Goal: Information Seeking & Learning: Learn about a topic

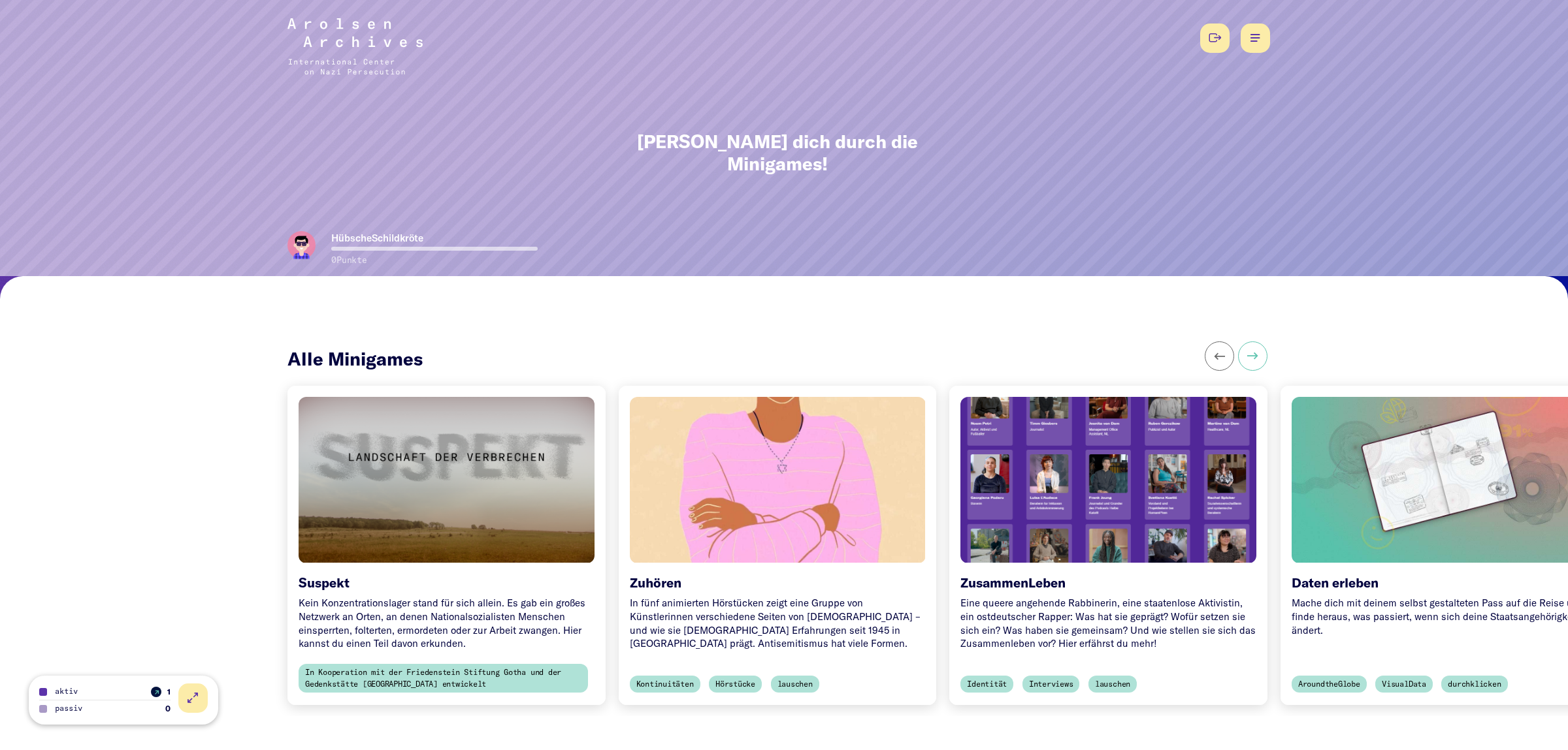
click at [1252, 343] on button at bounding box center [1252, 356] width 30 height 30
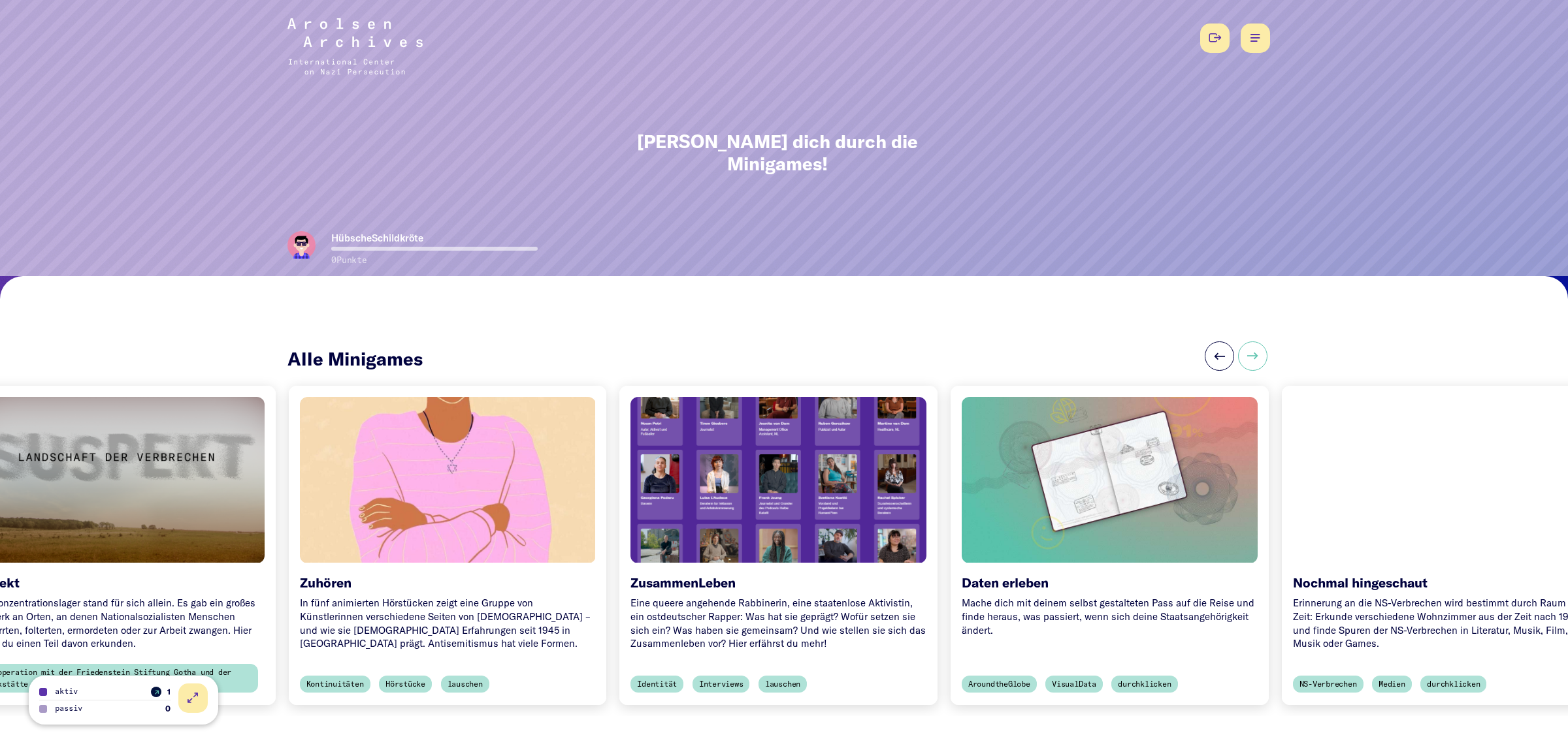
scroll to position [0, 331]
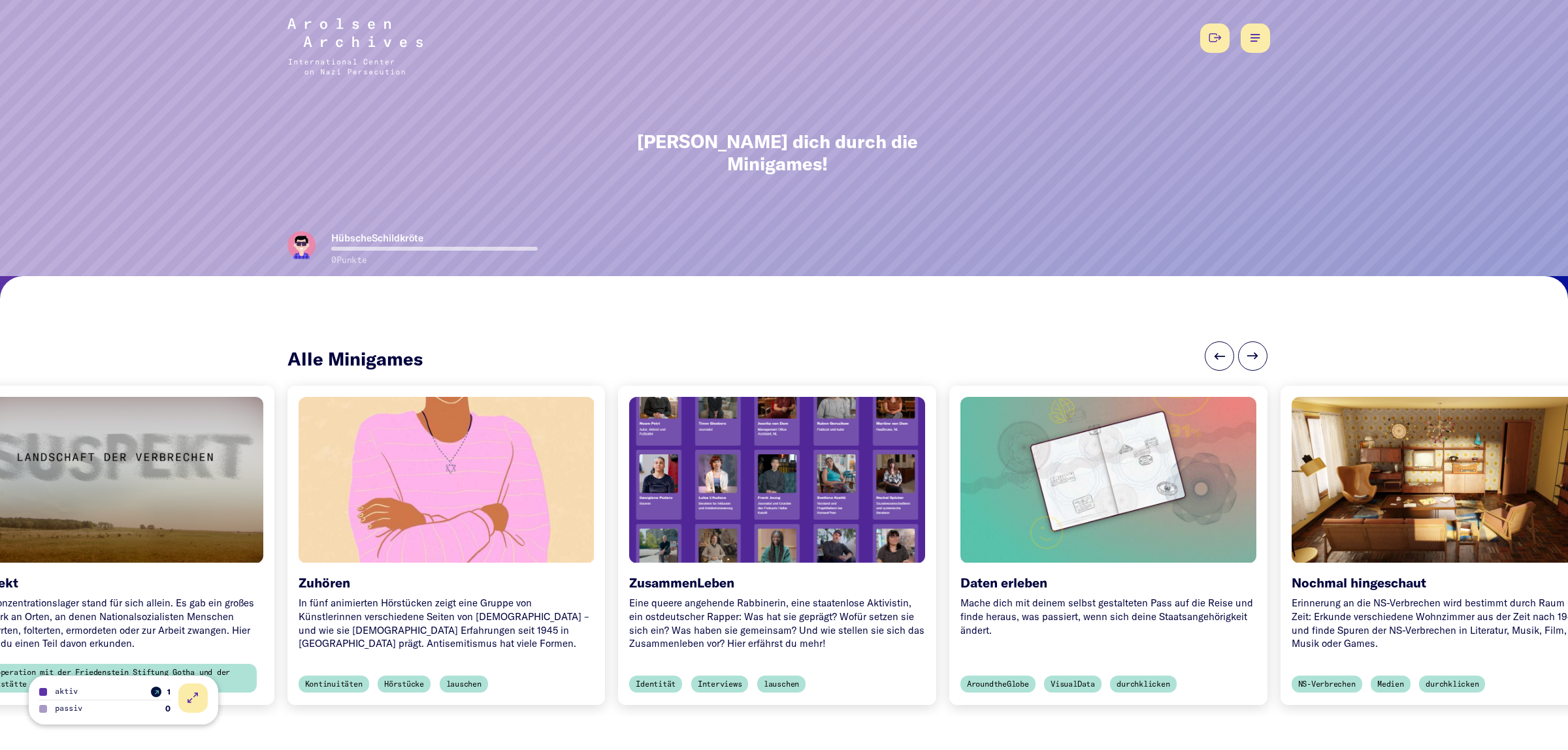
click at [1394, 471] on div at bounding box center [1439, 479] width 310 height 174
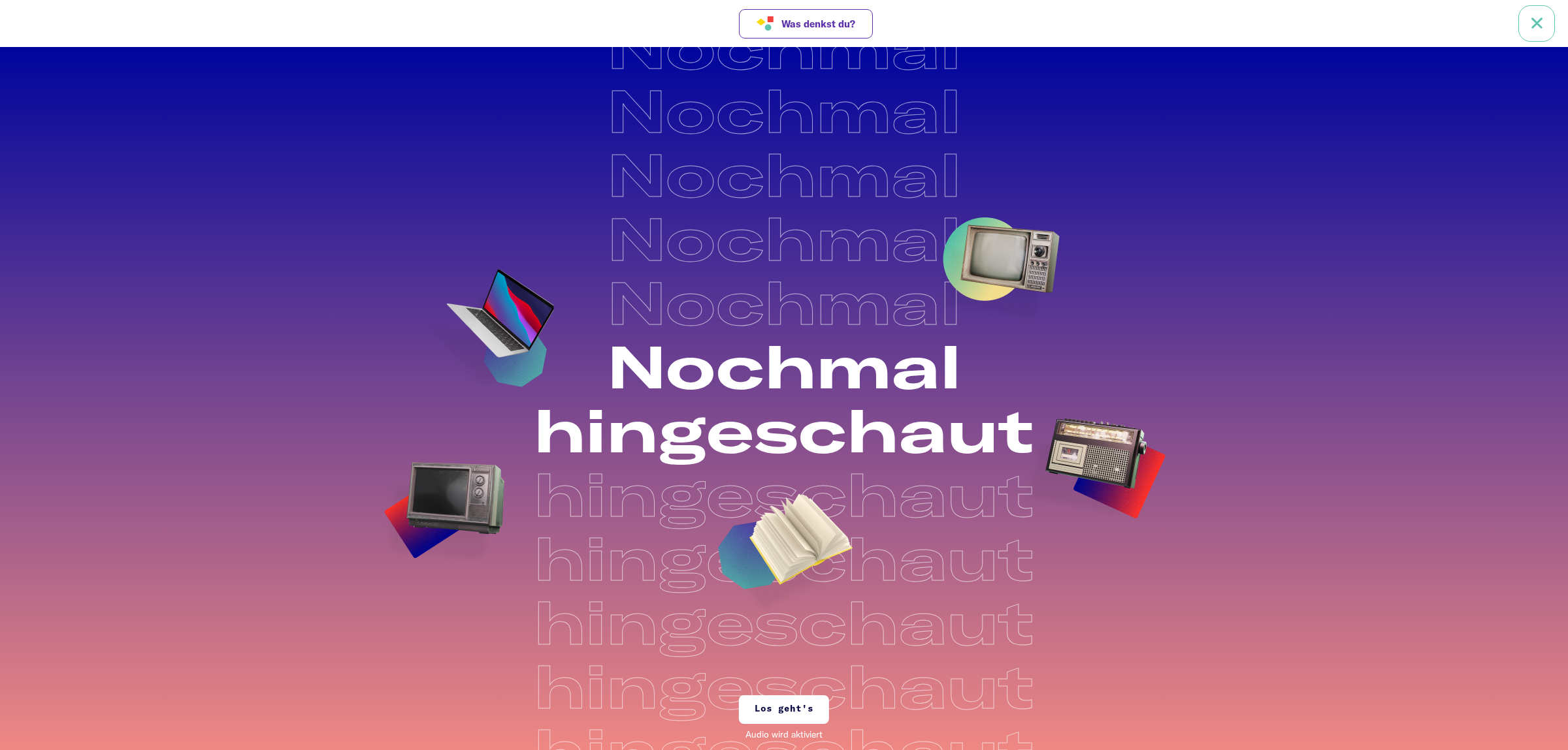
click at [1537, 32] on link at bounding box center [1536, 23] width 37 height 37
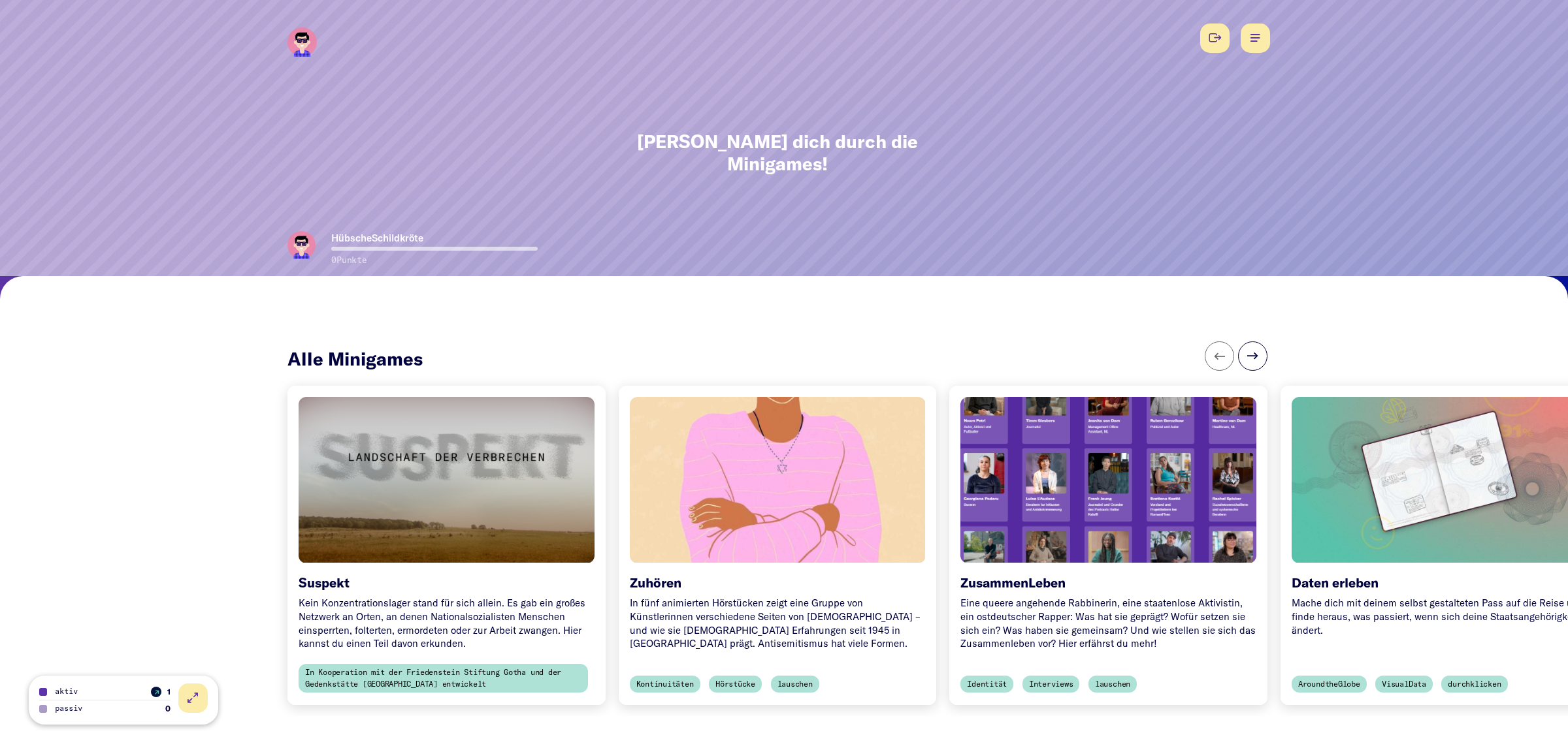
scroll to position [68, 0]
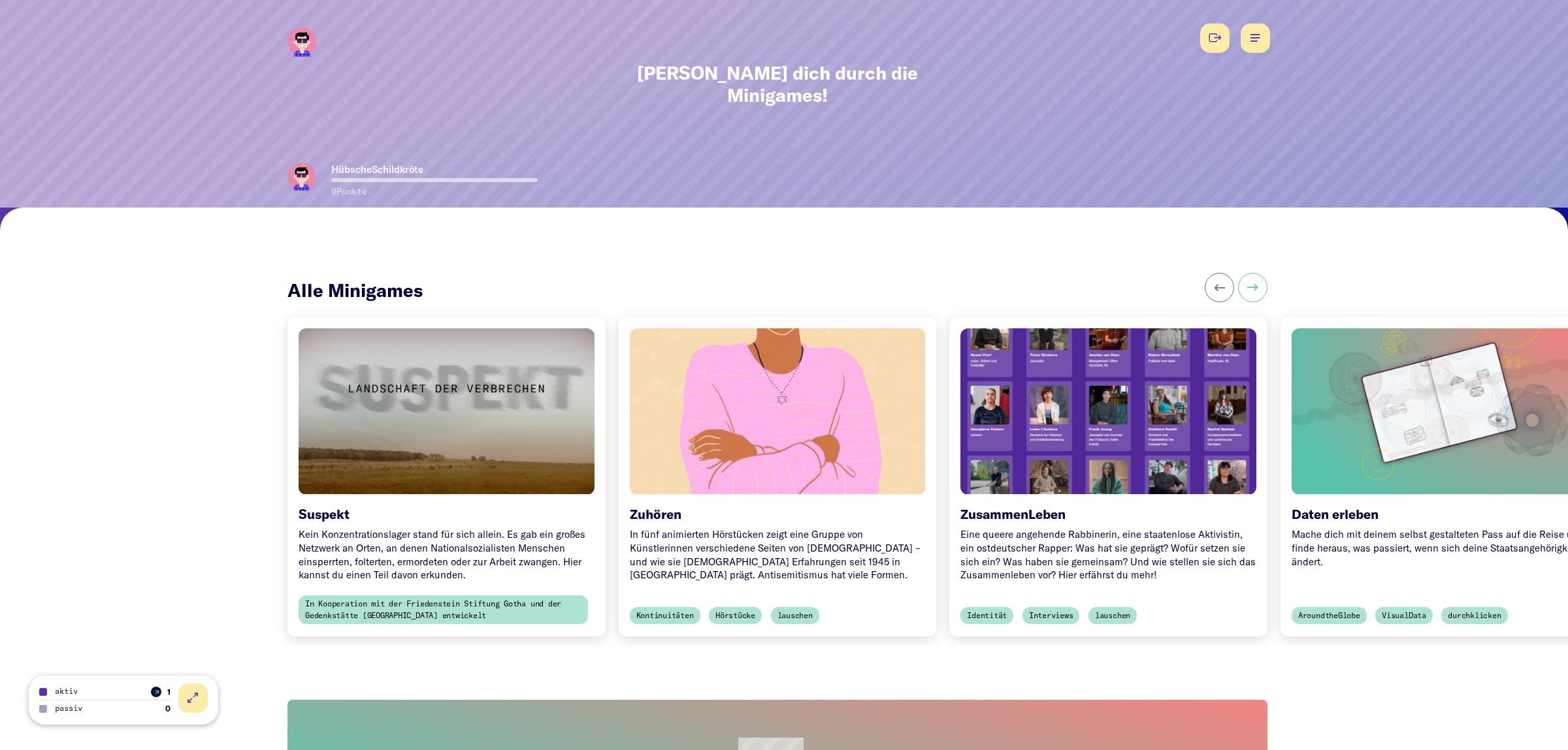
click at [1260, 273] on button at bounding box center [1252, 288] width 30 height 30
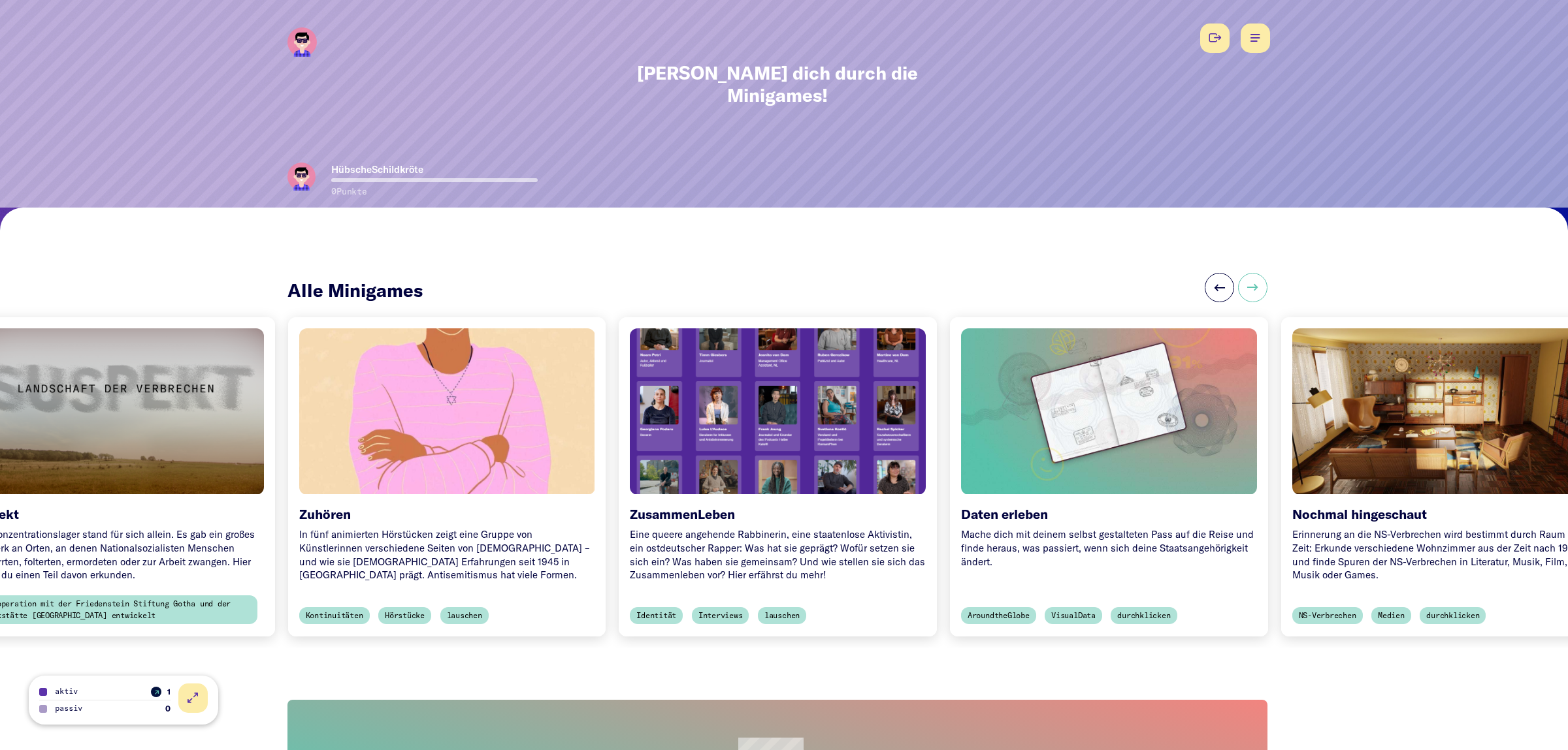
scroll to position [0, 331]
click at [1212, 273] on button at bounding box center [1219, 288] width 30 height 30
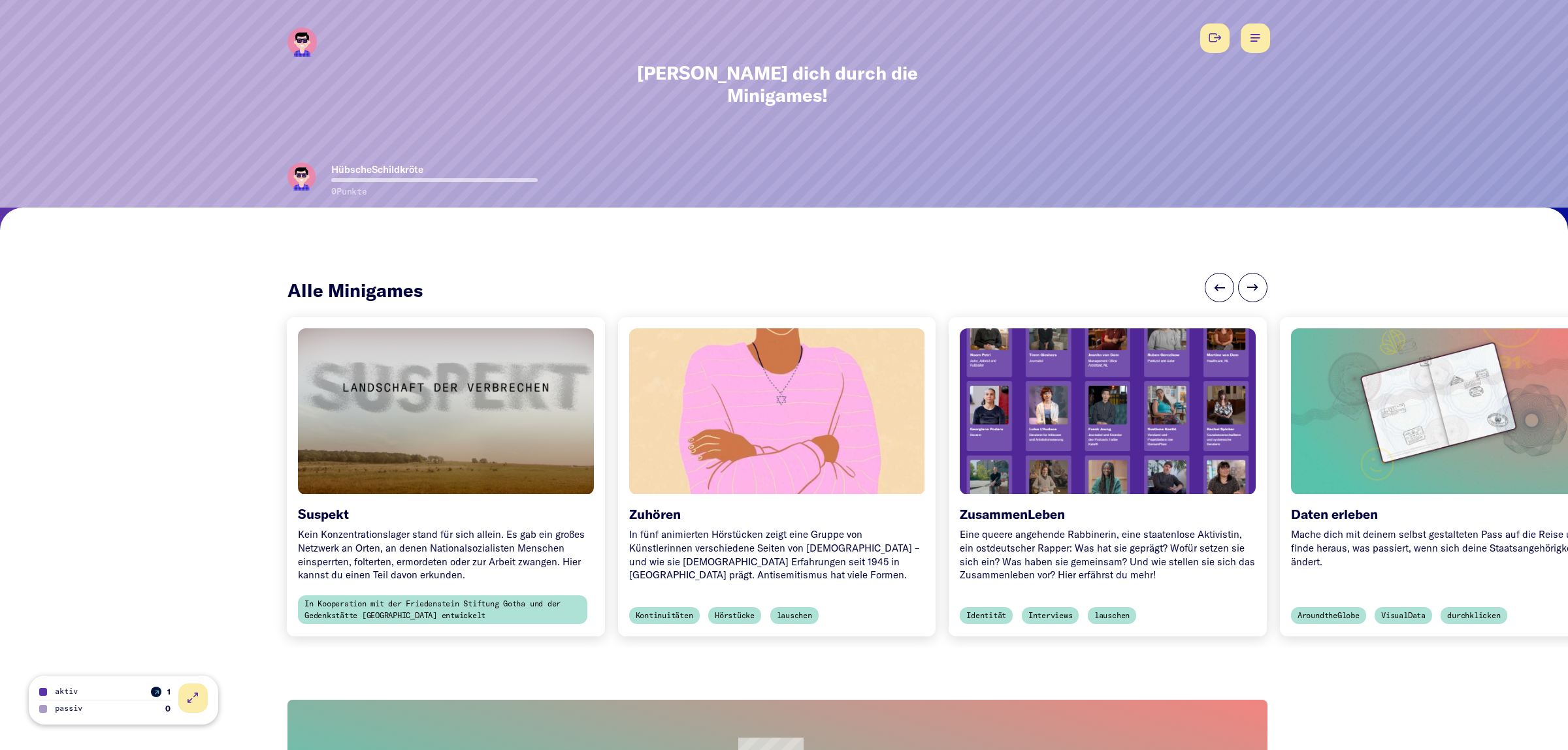
scroll to position [0, 0]
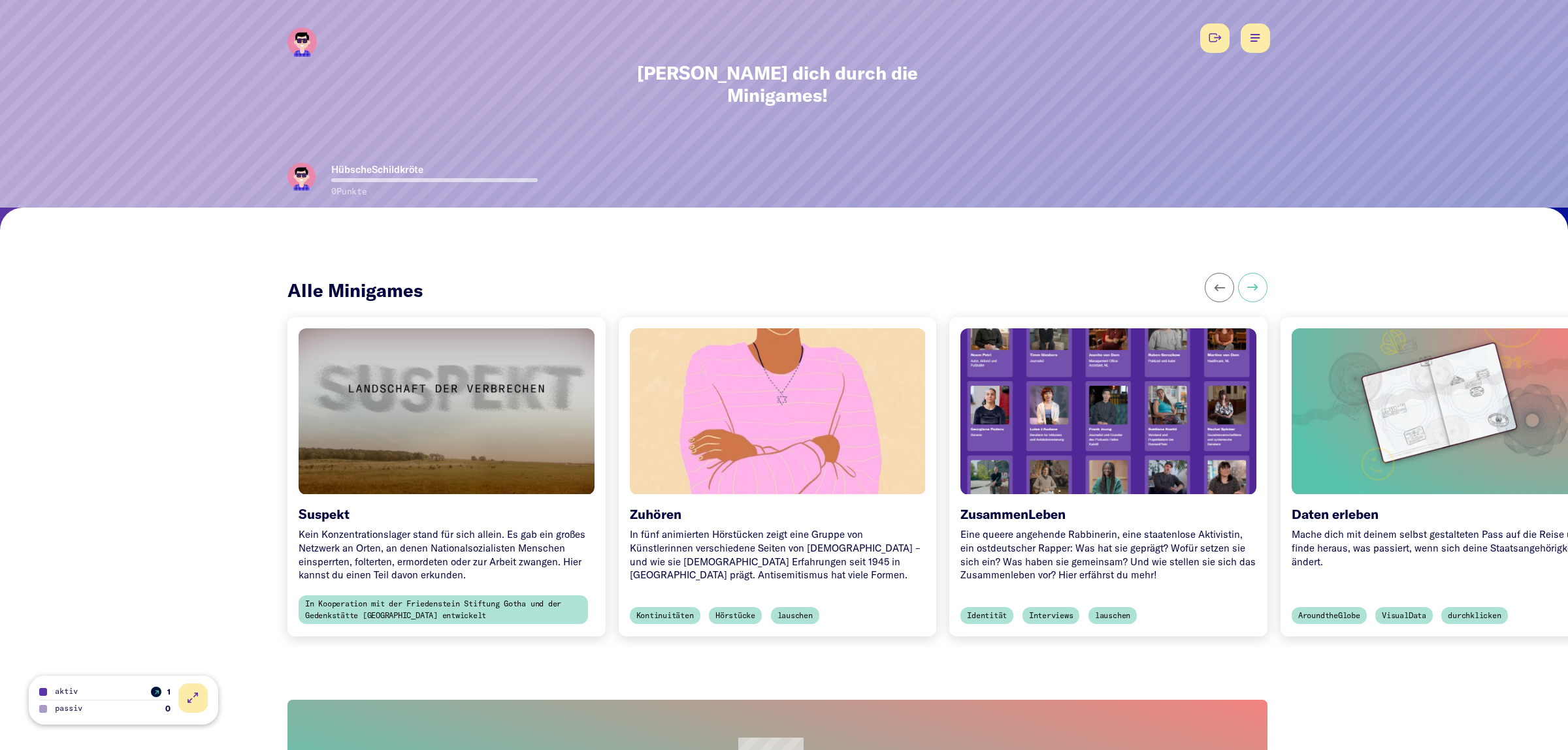
click at [1260, 273] on button at bounding box center [1252, 288] width 30 height 30
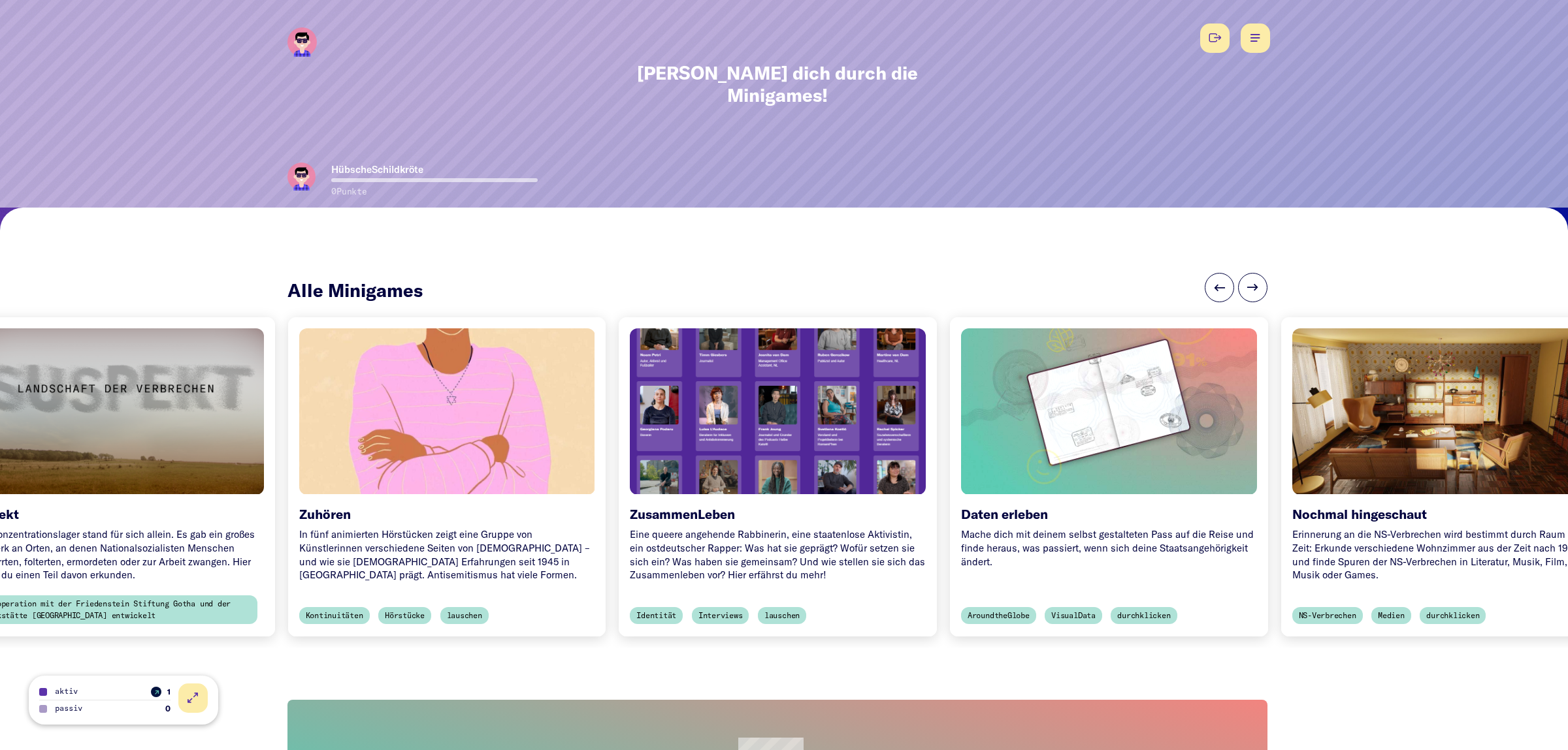
scroll to position [0, 331]
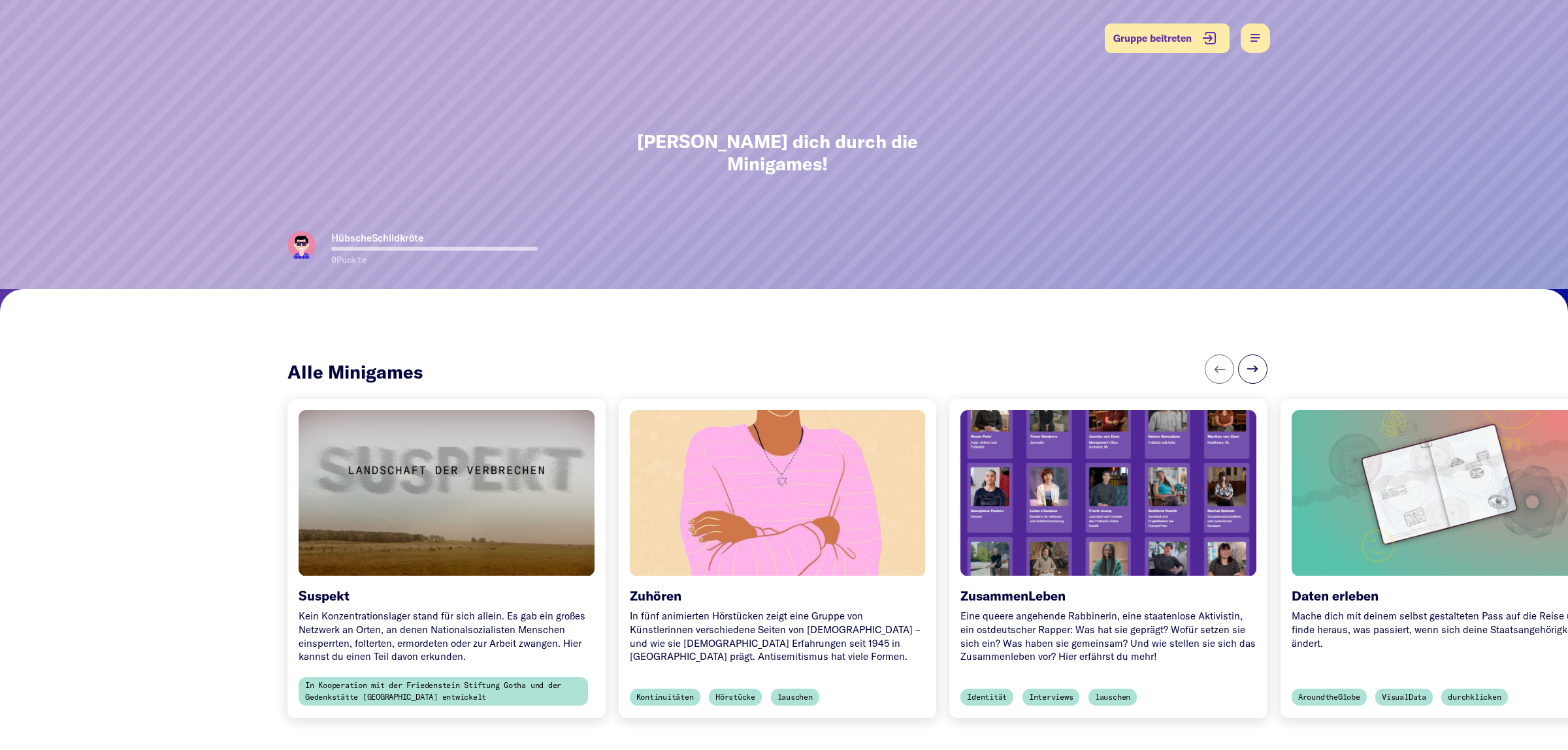
scroll to position [137, 0]
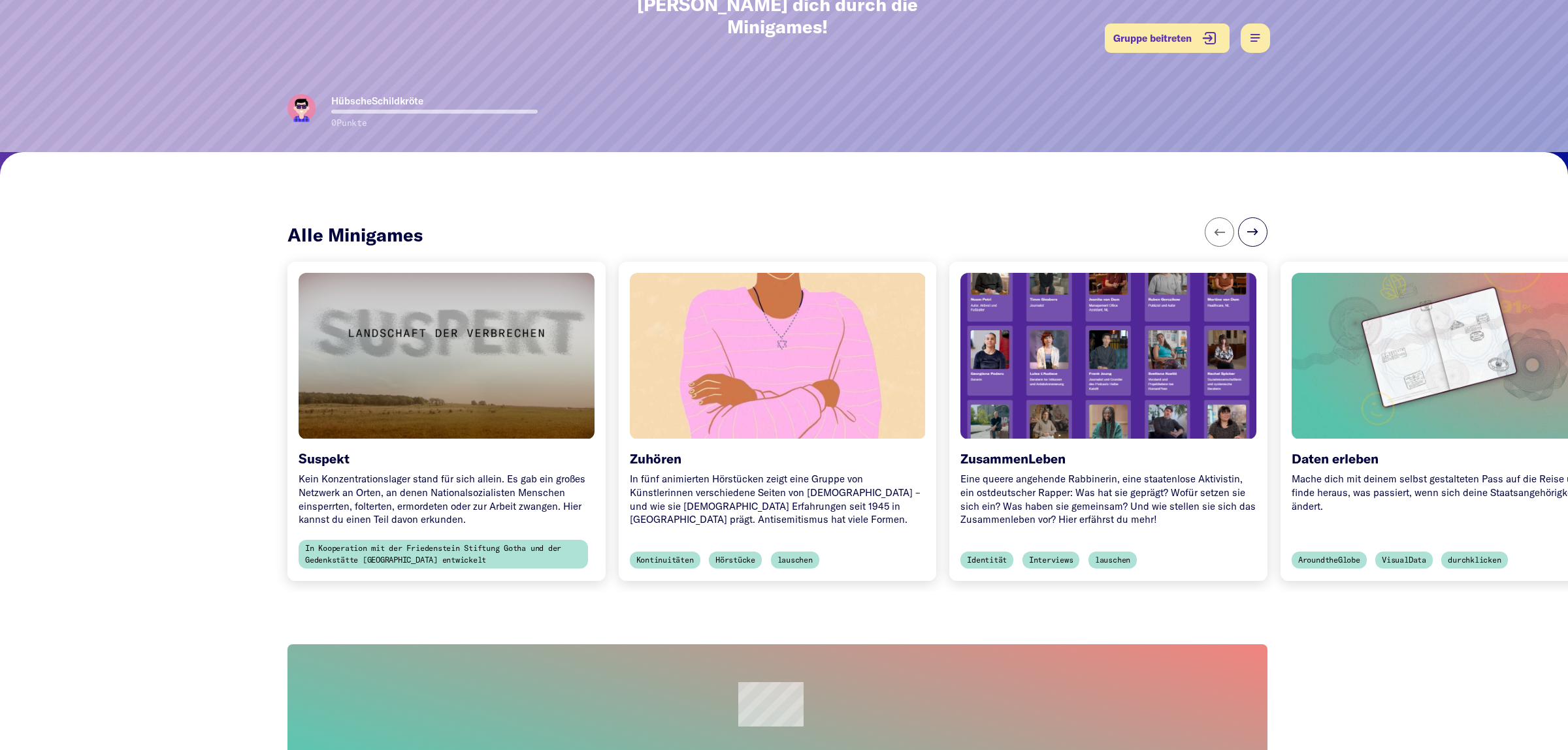
click at [1248, 36] on button at bounding box center [1255, 38] width 30 height 30
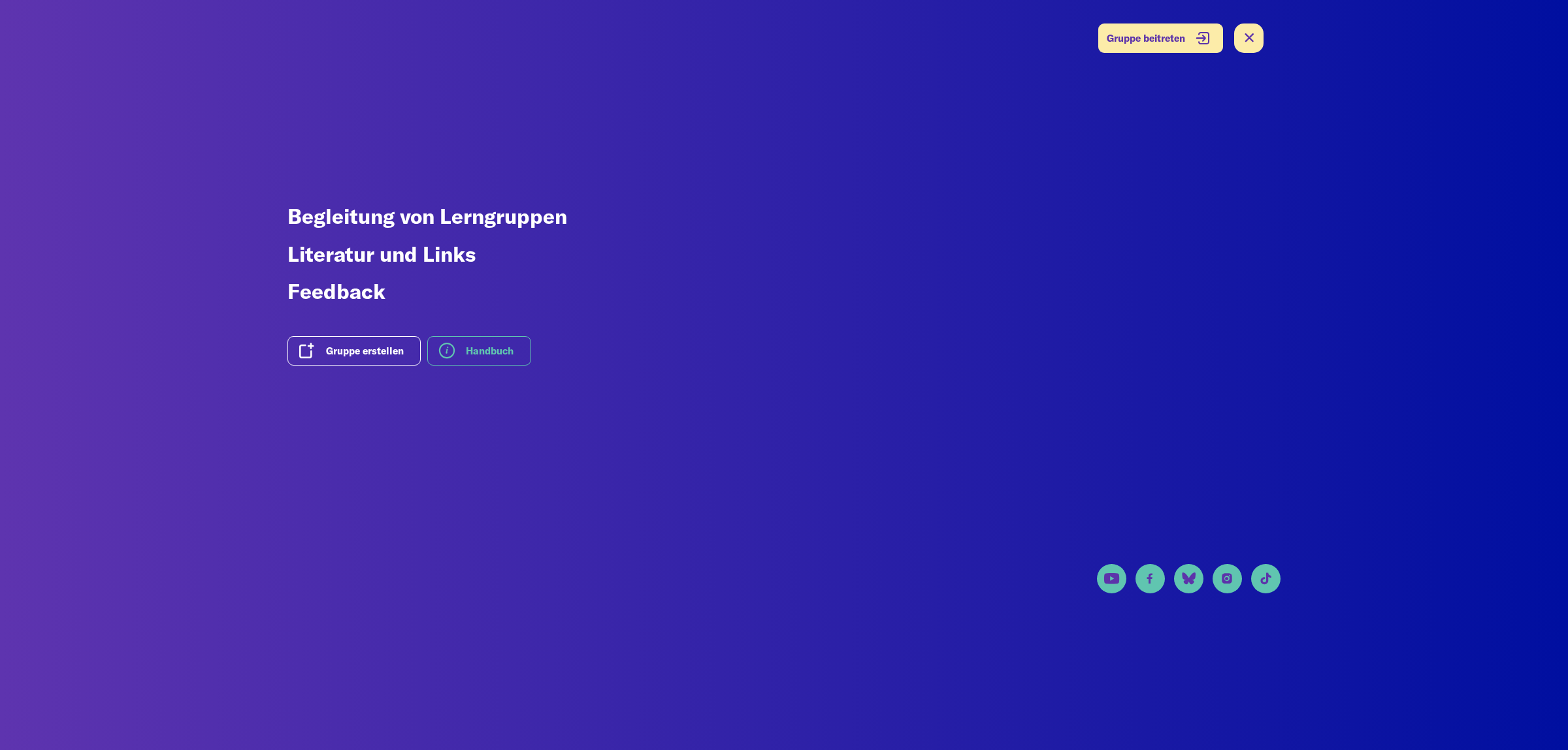
click at [483, 350] on span "Handbuch" at bounding box center [490, 350] width 48 height 12
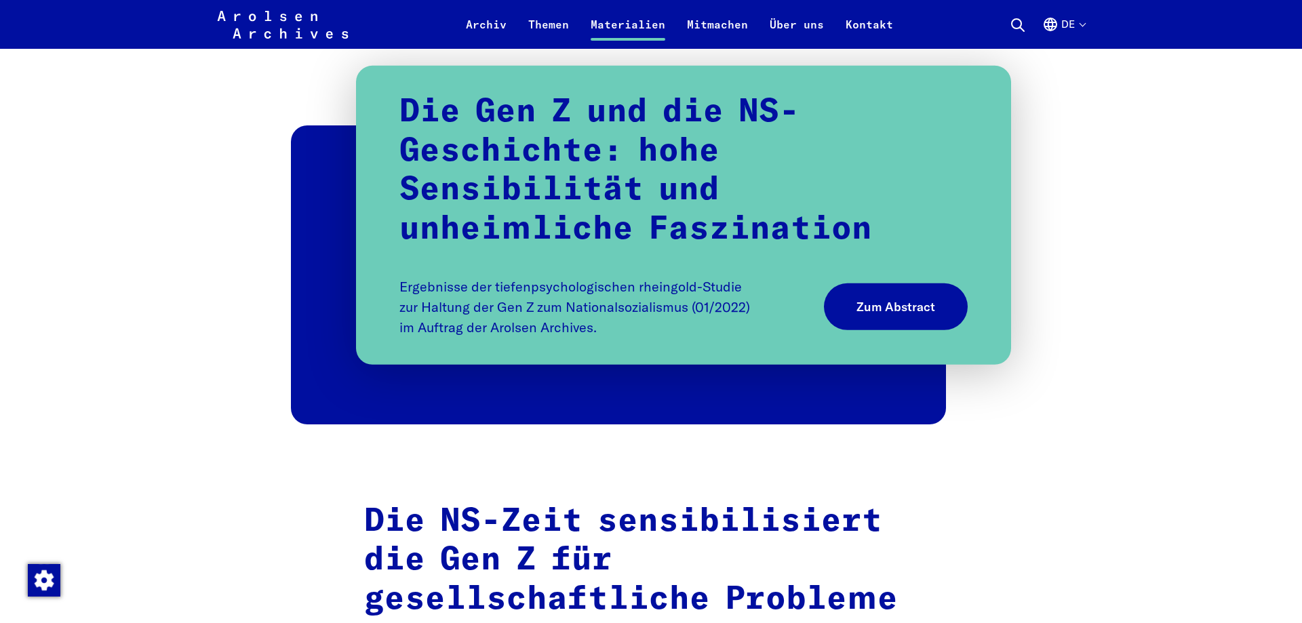
scroll to position [2491, 0]
